Goal: Information Seeking & Learning: Compare options

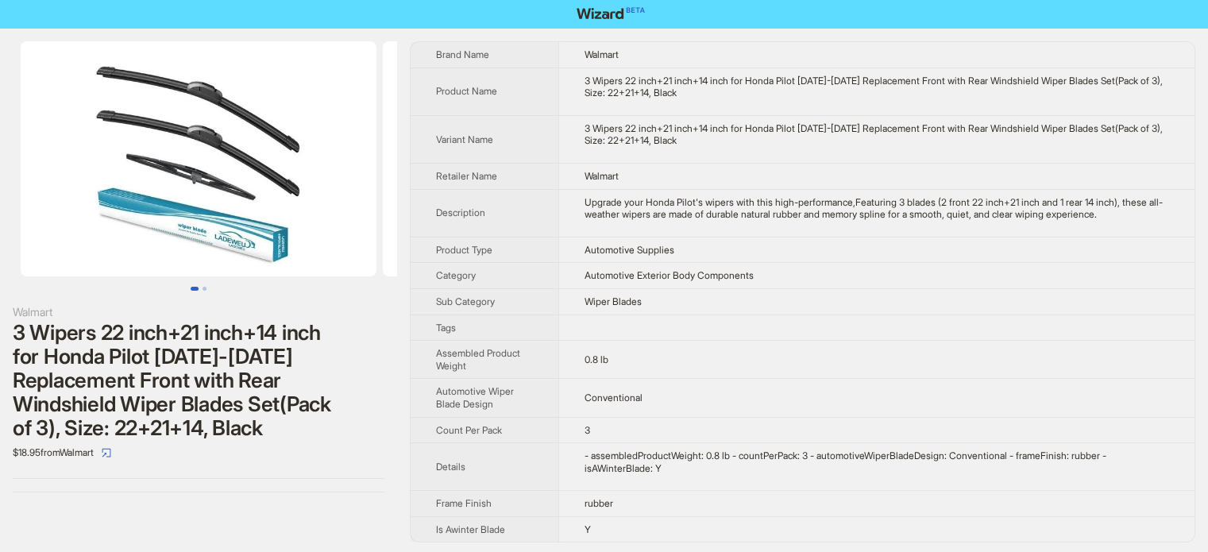
scroll to position [4, 0]
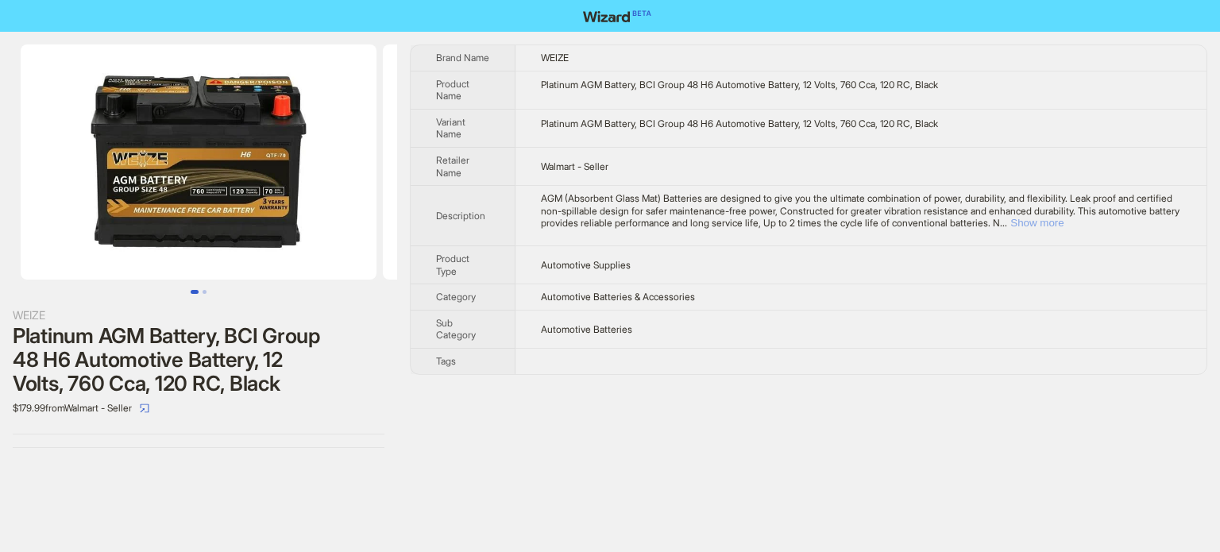
click at [1063, 223] on button "Show more" at bounding box center [1036, 223] width 53 height 12
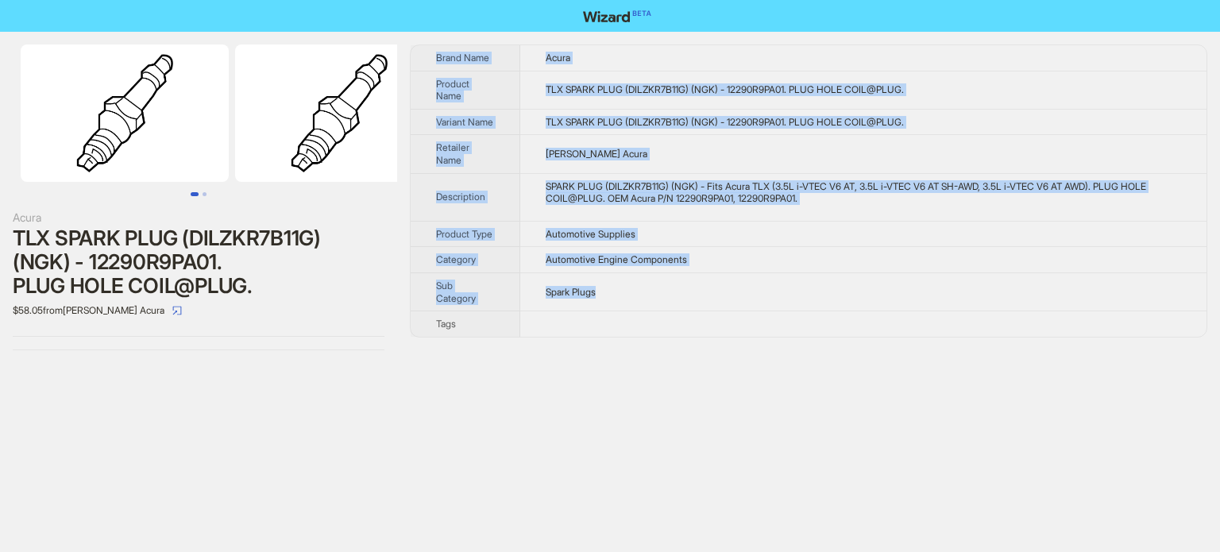
drag, startPoint x: 433, startPoint y: 56, endPoint x: 616, endPoint y: 314, distance: 316.1
click at [616, 314] on tbody "Brand Name Acura Product Name TLX SPARK PLUG (DILZKR7B11G) (NGK) - 12290R9PA01.…" at bounding box center [808, 190] width 796 height 291
copy tbody "Brand Name Acura Product Name TLX SPARK PLUG (DILZKR7B11G) (NGK) - 12290R9PA01.…"
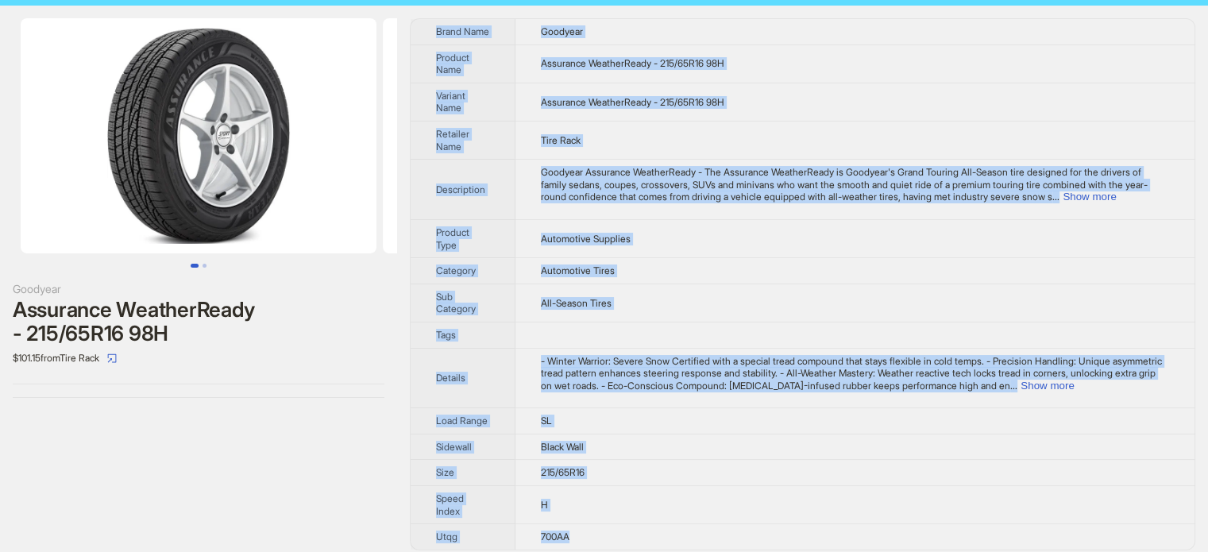
scroll to position [35, 0]
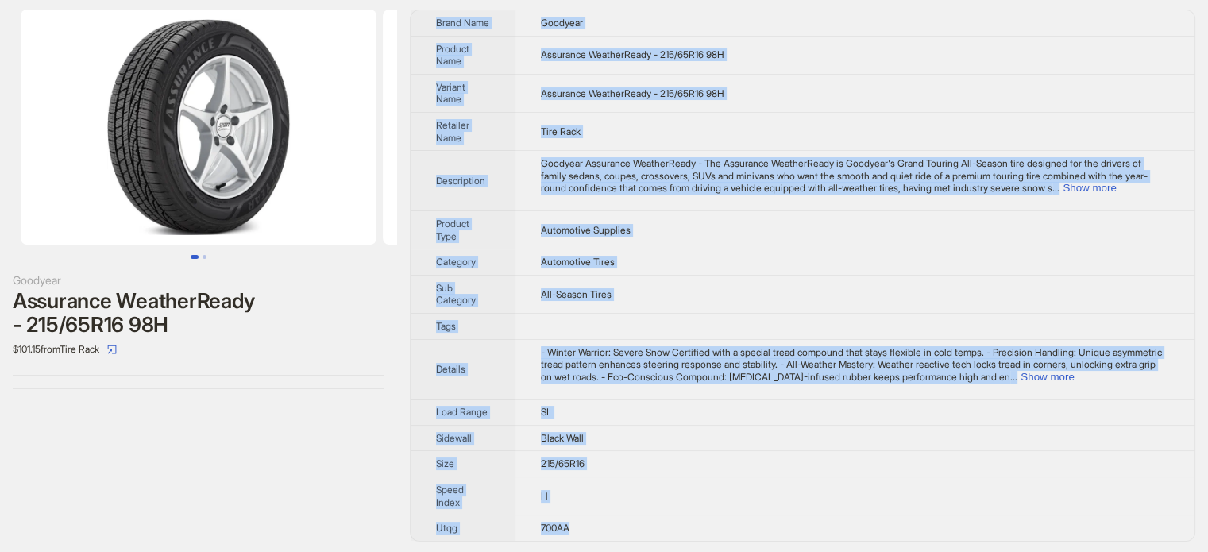
drag, startPoint x: 426, startPoint y: 50, endPoint x: 762, endPoint y: 520, distance: 577.7
click at [762, 520] on tbody "Brand Name Goodyear Product Name Assurance WeatherReady - 215/65R16 98H Variant…" at bounding box center [802, 275] width 784 height 530
copy tbody "Brand Name Goodyear Product Name Assurance WeatherReady - 215/65R16 98H Variant…"
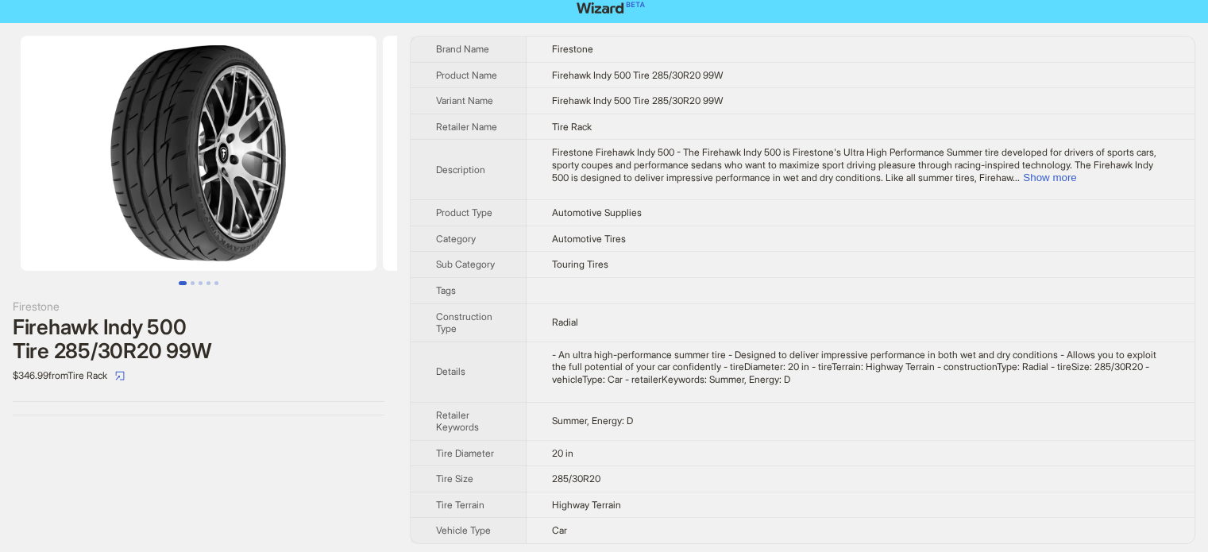
scroll to position [11, 0]
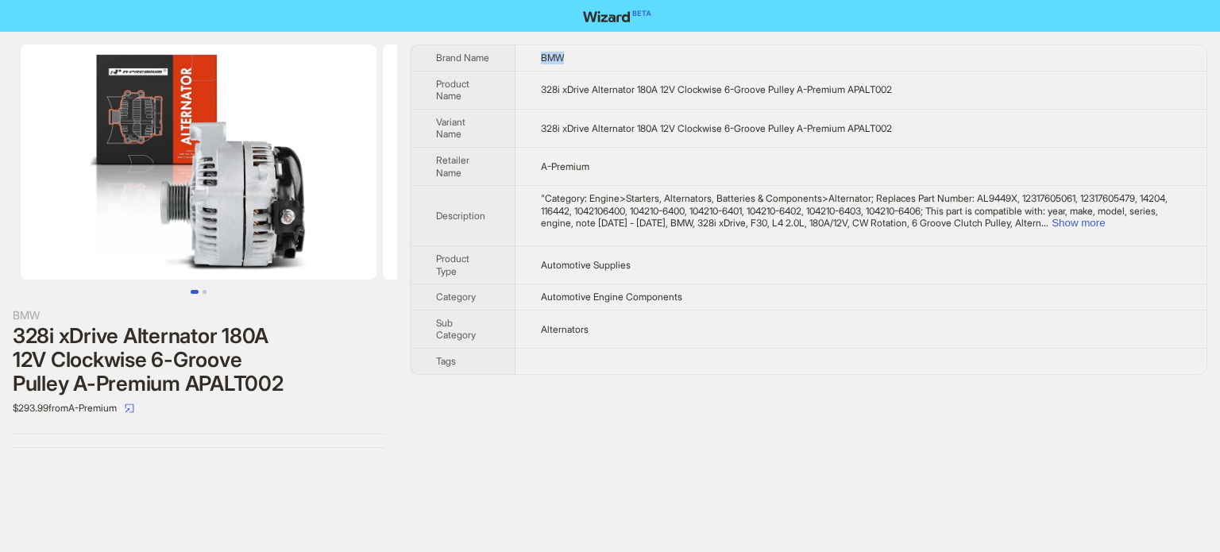
drag, startPoint x: 534, startPoint y: 57, endPoint x: 609, endPoint y: 58, distance: 75.4
click at [609, 58] on td "BMW" at bounding box center [860, 57] width 691 height 25
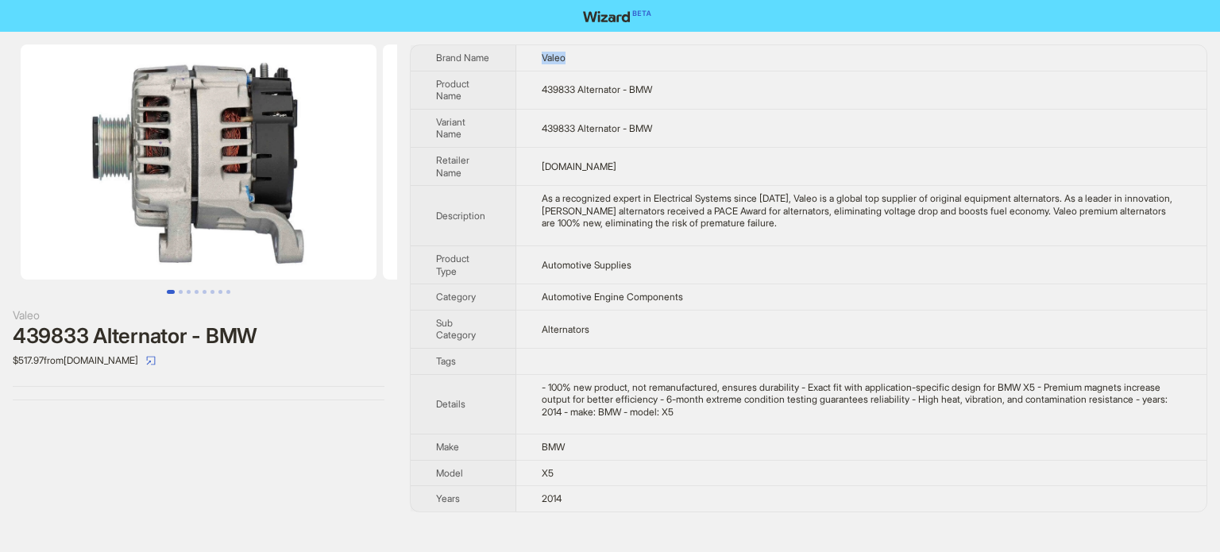
drag, startPoint x: 539, startPoint y: 56, endPoint x: 617, endPoint y: 73, distance: 79.7
click at [612, 71] on tbody "Brand Name Valeo Product Name 439833 Alternator - BMW Variant Name 439833 Alter…" at bounding box center [808, 278] width 796 height 466
click at [664, 87] on td "439833 Alternator - BMW" at bounding box center [861, 90] width 690 height 38
drag, startPoint x: 662, startPoint y: 85, endPoint x: 635, endPoint y: 84, distance: 27.0
click at [635, 84] on td "439833 Alternator - BMW" at bounding box center [861, 90] width 690 height 38
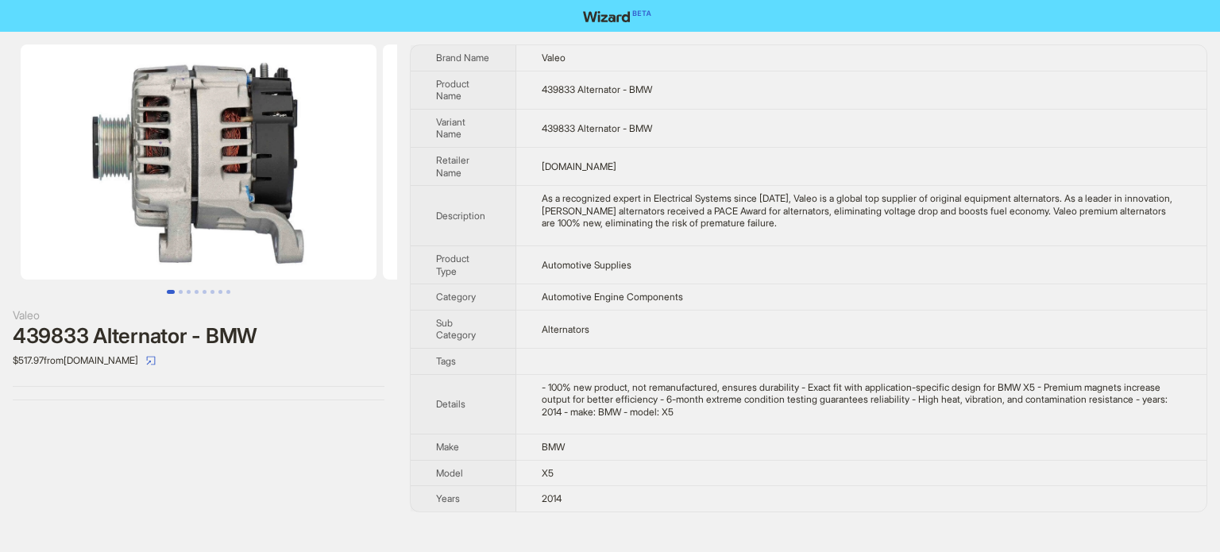
click at [846, 147] on td "BMWPartsFactory.com" at bounding box center [861, 166] width 690 height 38
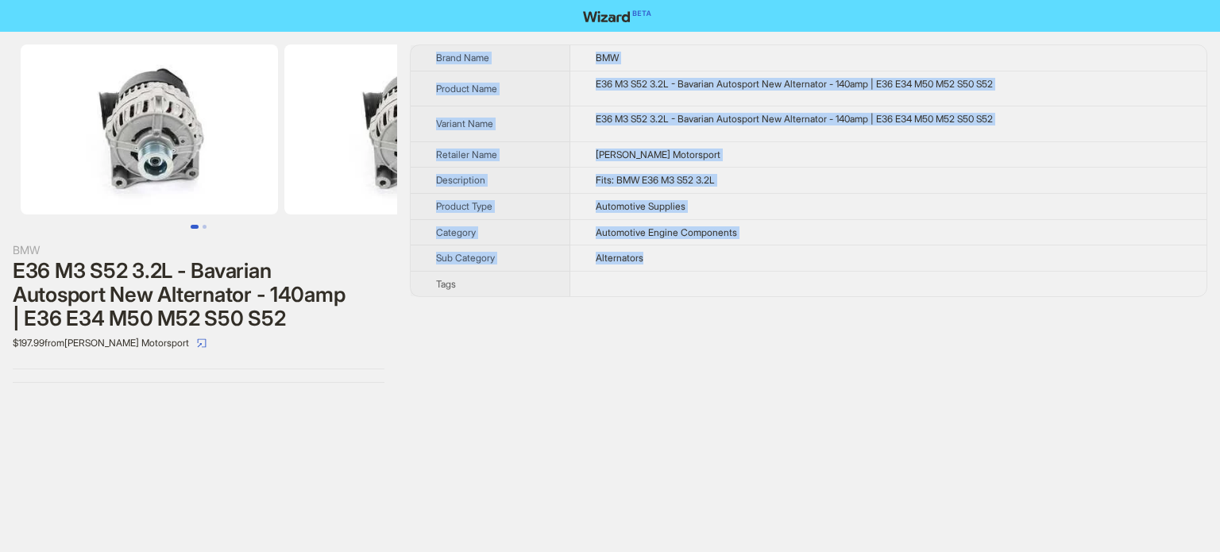
drag, startPoint x: 430, startPoint y: 56, endPoint x: 676, endPoint y: 247, distance: 311.9
click at [676, 247] on tbody "Brand Name BMW Product Name E36 M3 S52 3.2L - Bavarian Autosport New Alternator…" at bounding box center [808, 170] width 796 height 251
copy tbody "Brand Name BMW Product Name E36 M3 S52 3.2L - Bavarian Autosport New Alternator…"
click at [790, 115] on div "E36 M3 S52 3.2L - Bavarian Autosport New Alternator - 140amp | E36 E34 M50 M52 …" at bounding box center [887, 119] width 585 height 13
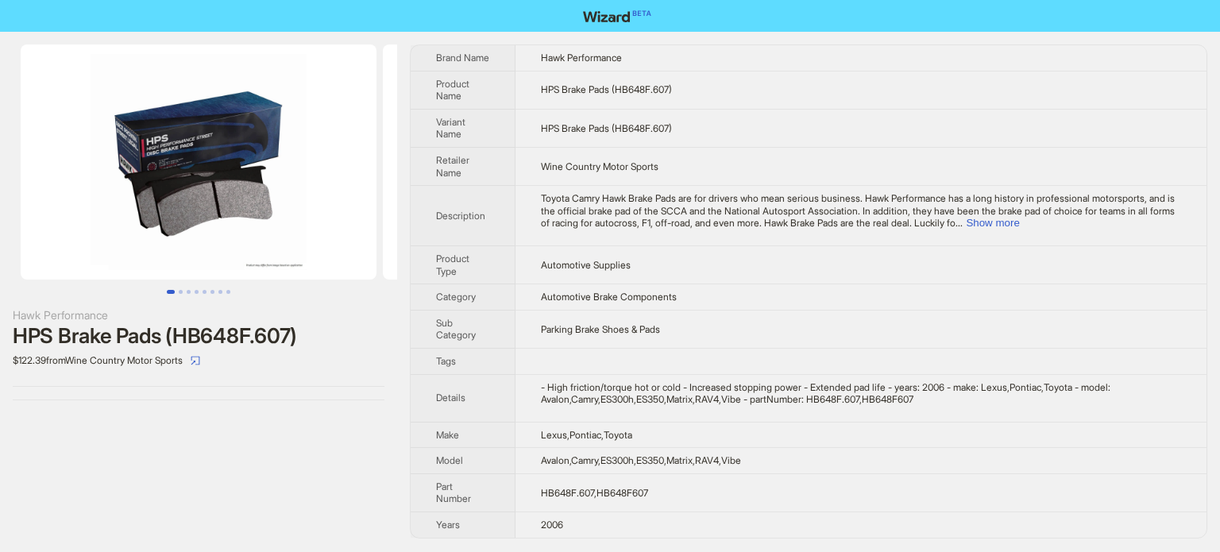
click at [1134, 218] on div "Toyota Camry Hawk Brake Pads are for drivers who mean serious business. Hawk Pe…" at bounding box center [861, 210] width 640 height 37
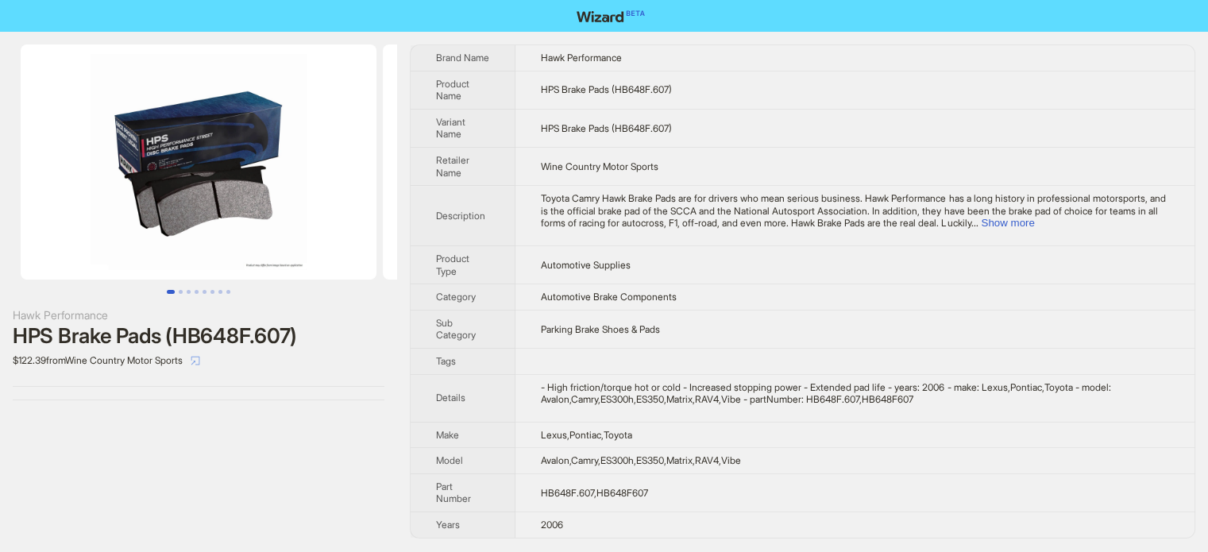
click at [200, 361] on icon "select" at bounding box center [196, 361] width 10 height 10
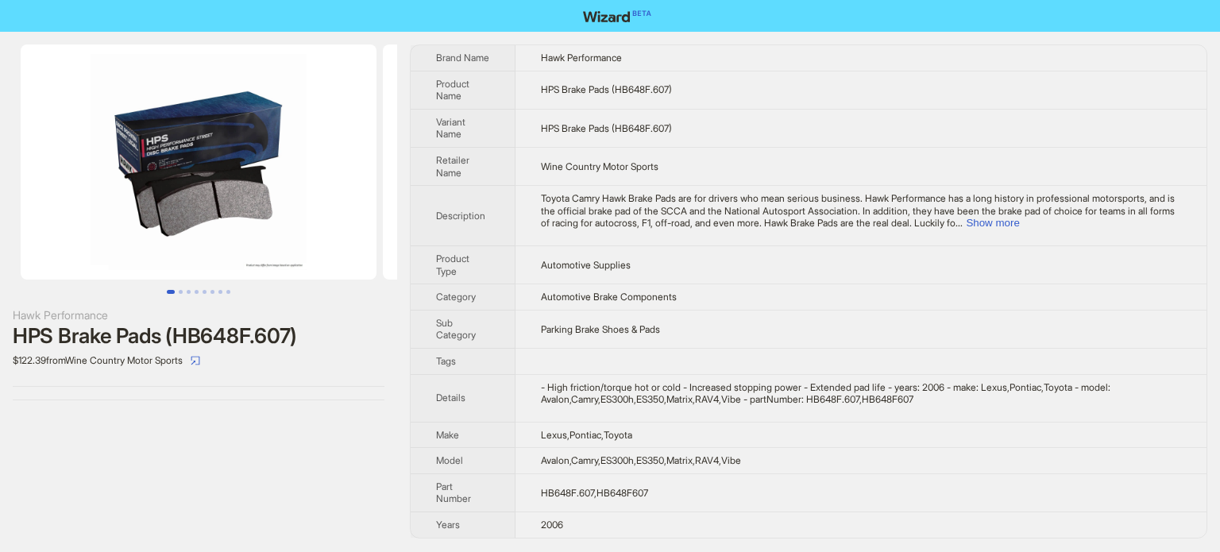
click at [961, 551] on html "Hawk Performance HPS Brake Pads (HB648F.607) $122.39 from Wine Country Motor Sp…" at bounding box center [610, 276] width 1220 height 552
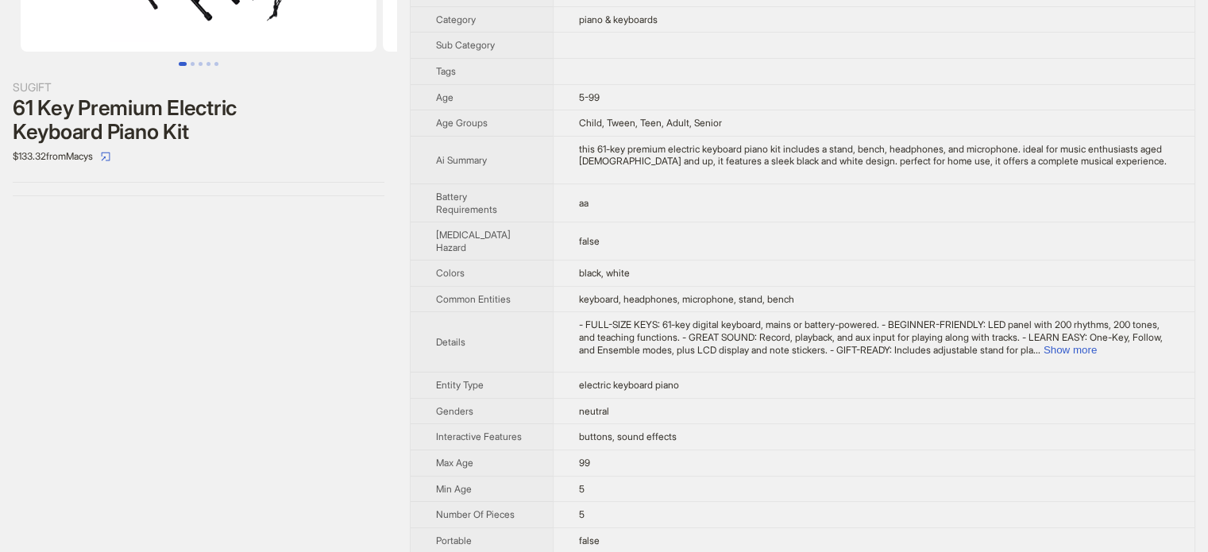
scroll to position [238, 0]
